Goal: Transaction & Acquisition: Purchase product/service

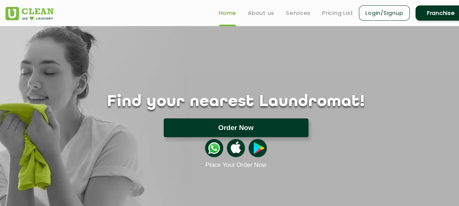
click at [235, 127] on button "Order Now" at bounding box center [236, 128] width 145 height 19
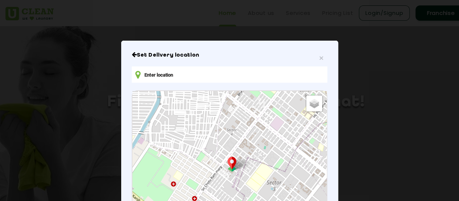
click at [212, 79] on input "text" at bounding box center [229, 74] width 195 height 16
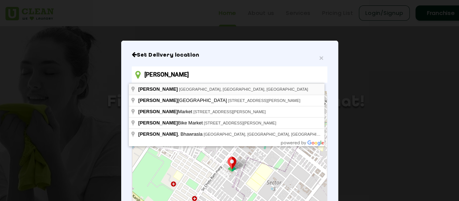
type input "[PERSON_NAME], [GEOGRAPHIC_DATA], [GEOGRAPHIC_DATA], [GEOGRAPHIC_DATA]"
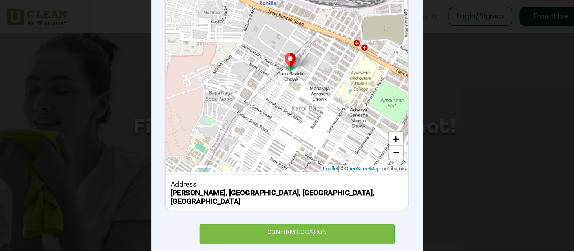
scroll to position [124, 0]
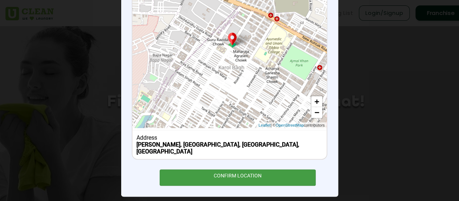
click at [275, 169] on div "CONFIRM LOCATION" at bounding box center [238, 177] width 156 height 16
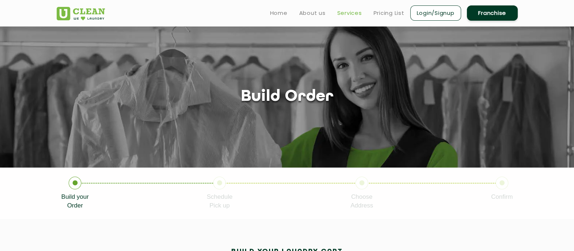
click at [352, 15] on link "Services" at bounding box center [349, 13] width 25 height 9
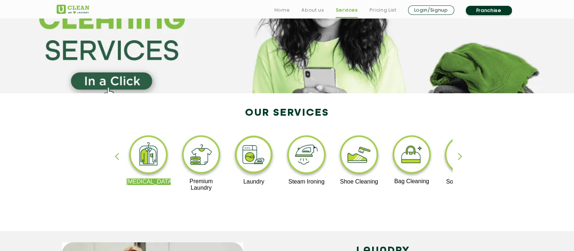
scroll to position [83, 0]
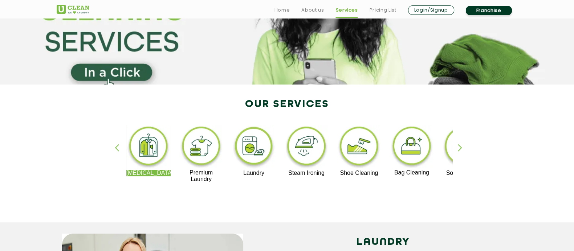
click at [364, 157] on img at bounding box center [359, 147] width 45 height 45
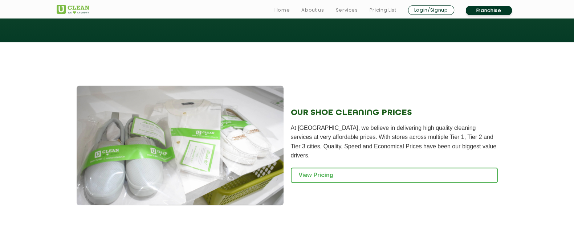
scroll to position [665, 0]
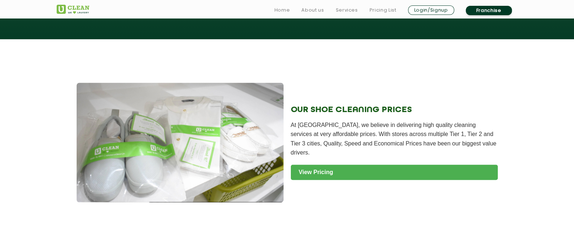
click at [299, 169] on link "View Pricing" at bounding box center [394, 172] width 207 height 15
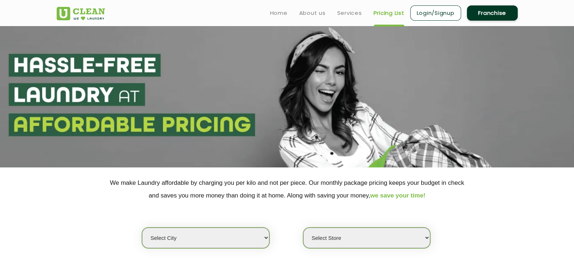
click at [234, 241] on select "Select city [GEOGRAPHIC_DATA] [GEOGRAPHIC_DATA] [GEOGRAPHIC_DATA] [GEOGRAPHIC_D…" at bounding box center [205, 238] width 127 height 21
select select "1"
click at [142, 228] on select "Select city [GEOGRAPHIC_DATA] [GEOGRAPHIC_DATA] [GEOGRAPHIC_DATA] [GEOGRAPHIC_D…" at bounding box center [205, 238] width 127 height 21
click at [389, 237] on select "Select Store [GEOGRAPHIC_DATA] [GEOGRAPHIC_DATA] 2 [GEOGRAPHIC_DATA] [PERSON_NA…" at bounding box center [366, 238] width 127 height 21
select select "490"
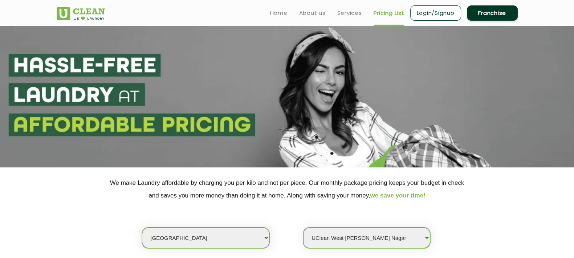
click at [303, 228] on select "Select Store [GEOGRAPHIC_DATA] [GEOGRAPHIC_DATA] 2 [GEOGRAPHIC_DATA] [PERSON_NA…" at bounding box center [366, 238] width 127 height 21
